Goal: Transaction & Acquisition: Purchase product/service

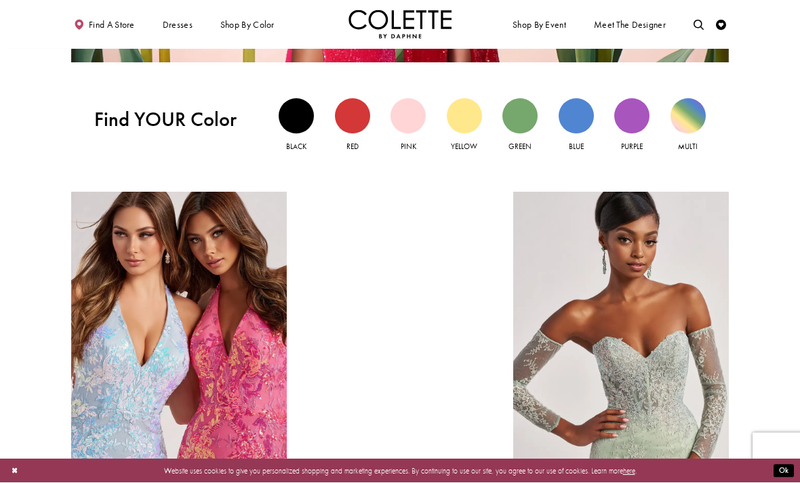
scroll to position [986, 0]
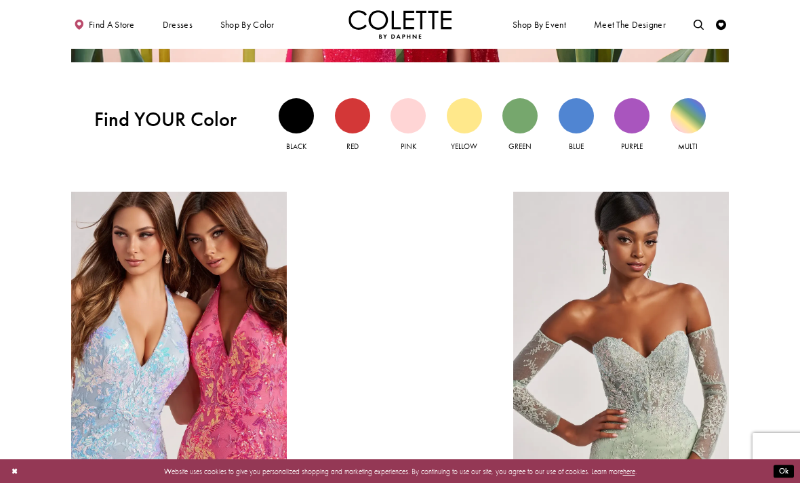
click at [464, 107] on div "Yellow view" at bounding box center [464, 115] width 35 height 35
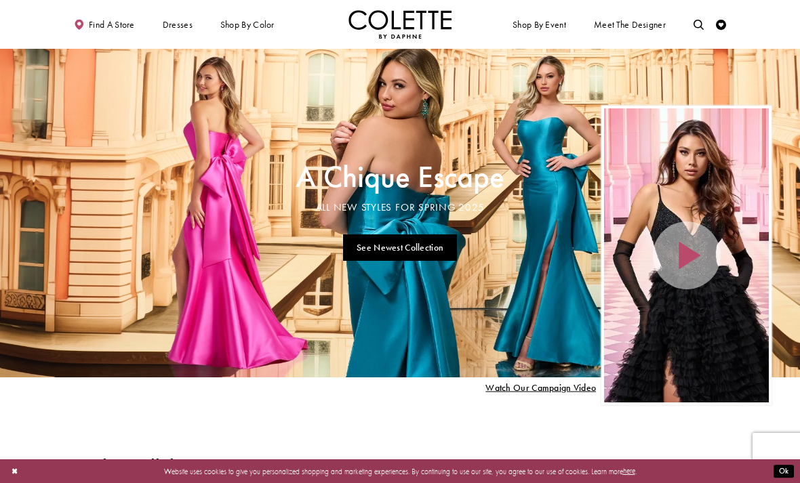
scroll to position [986, 0]
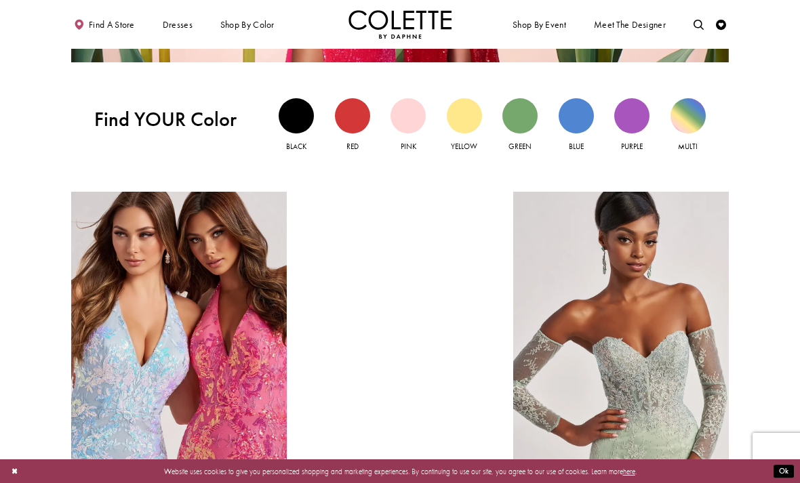
click at [689, 120] on div "Multi view" at bounding box center [687, 115] width 35 height 35
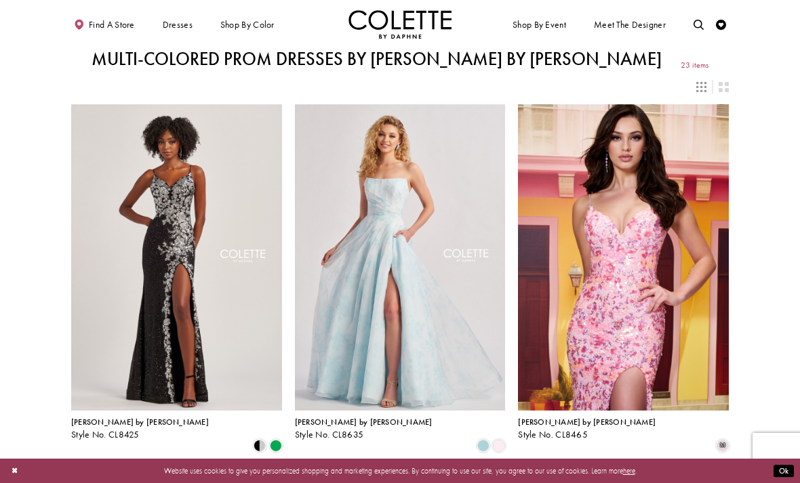
click at [413, 350] on img "Visit Colette by Daphne Style No. CL8635 Page" at bounding box center [400, 257] width 211 height 306
